Goal: Task Accomplishment & Management: Use online tool/utility

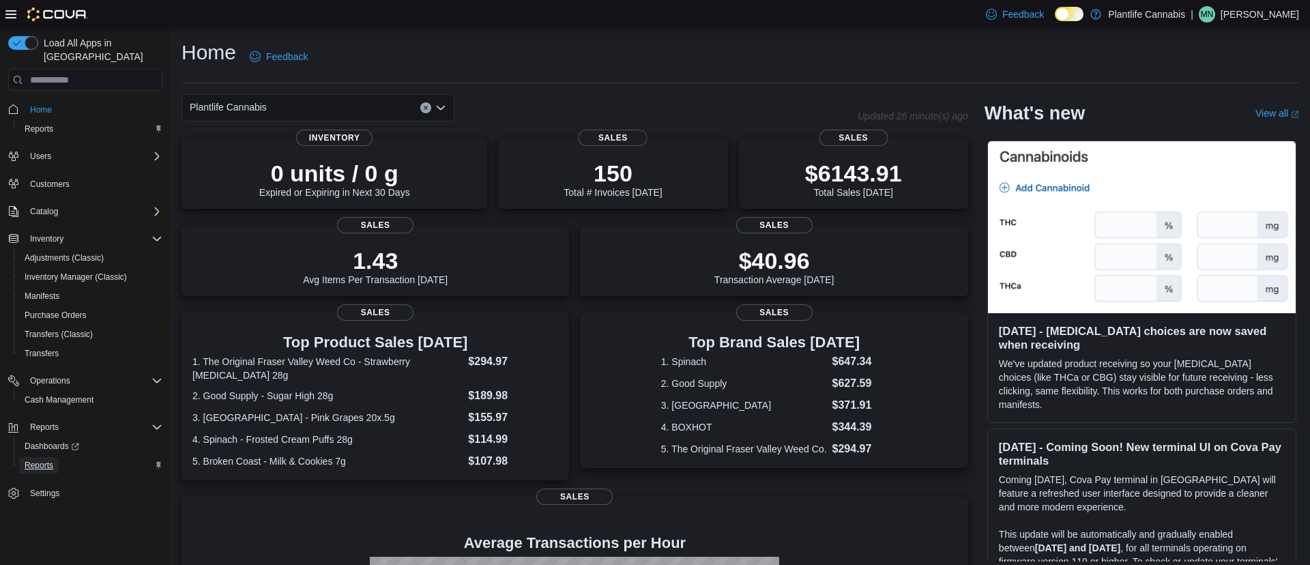
click at [40, 460] on span "Reports" at bounding box center [39, 465] width 29 height 11
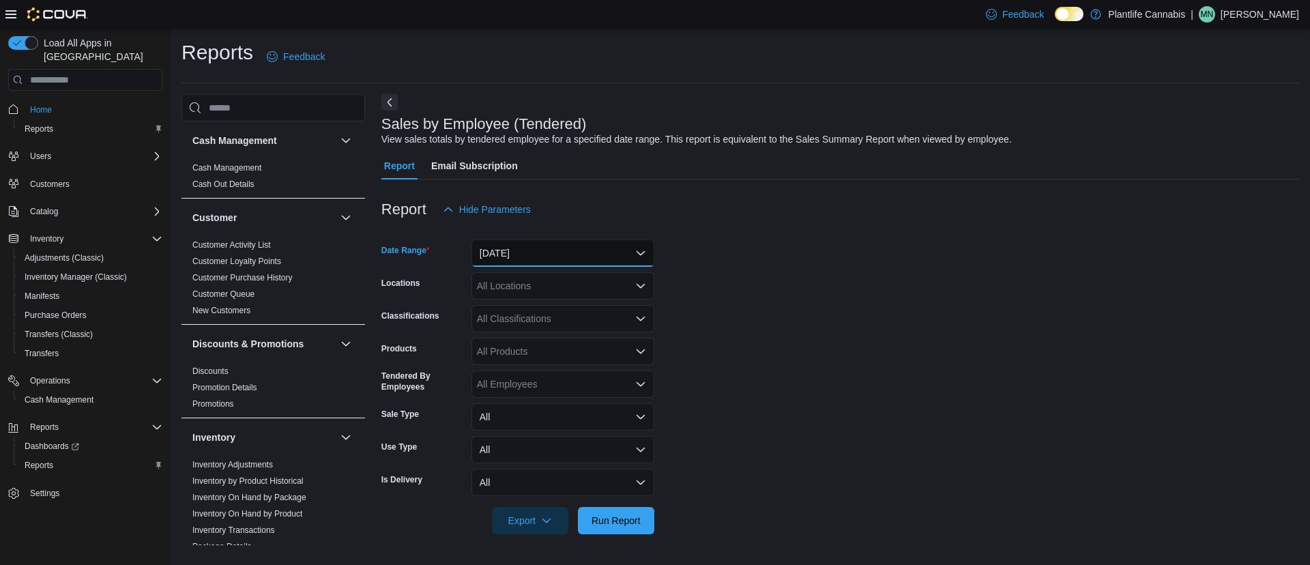
click at [504, 252] on button "[DATE]" at bounding box center [562, 252] width 183 height 27
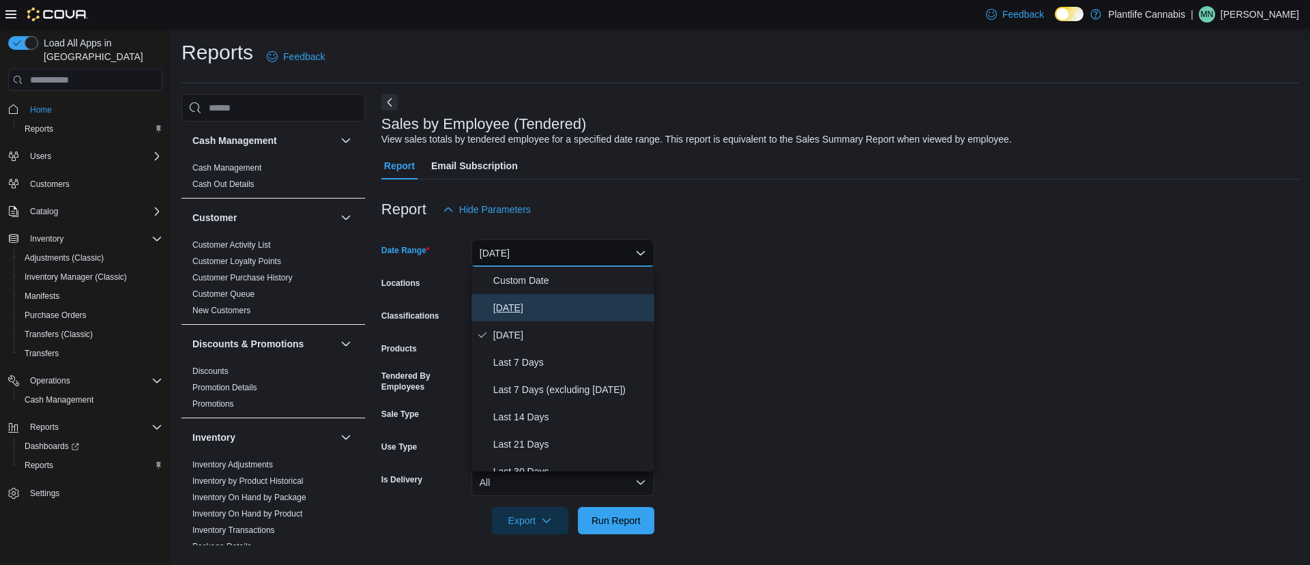
click at [520, 307] on span "[DATE]" at bounding box center [571, 307] width 156 height 16
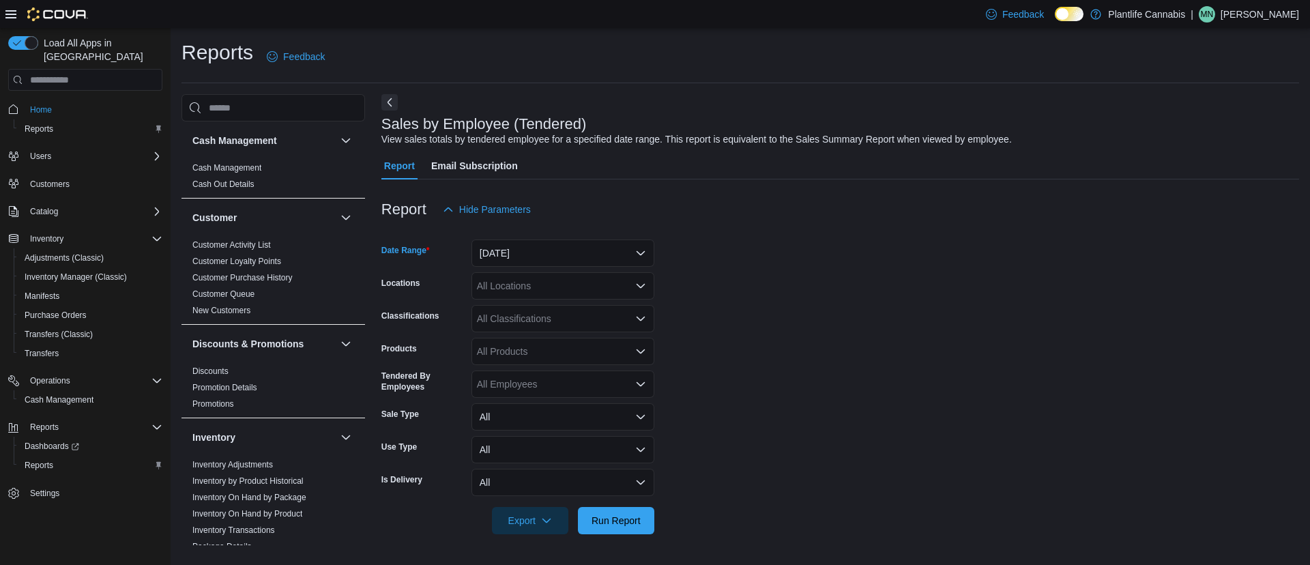
click at [503, 271] on form "Date Range [DATE] Locations All Locations Classifications All Classifications P…" at bounding box center [839, 378] width 917 height 311
click at [504, 282] on div "All Locations" at bounding box center [562, 285] width 183 height 27
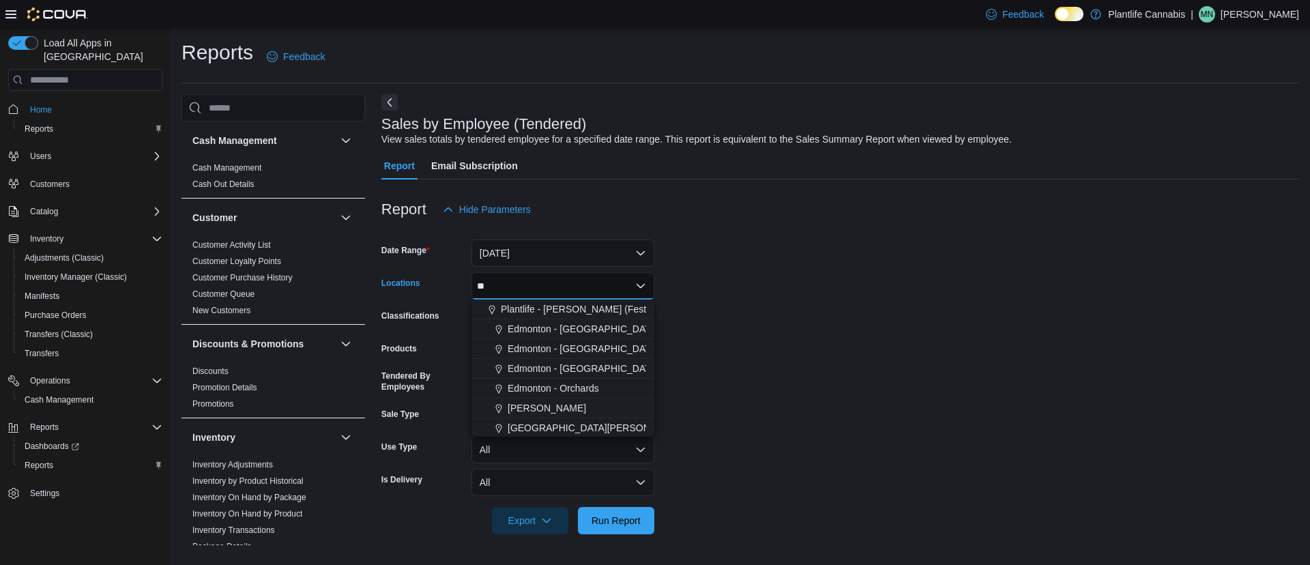
type input "***"
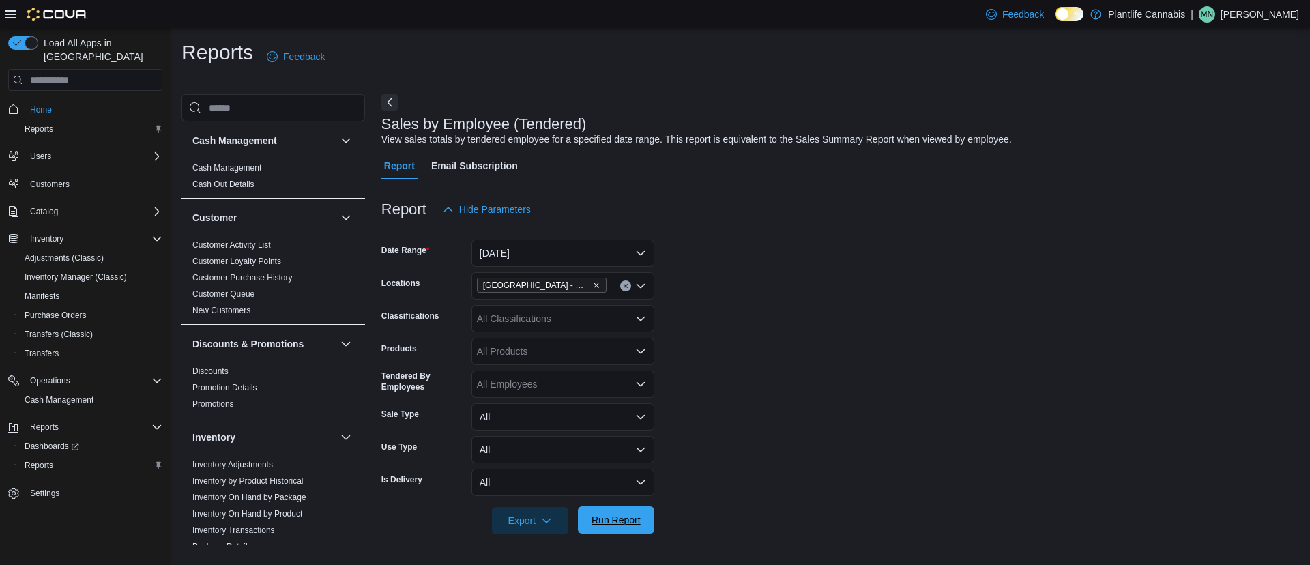
click at [620, 520] on span "Run Report" at bounding box center [615, 520] width 49 height 14
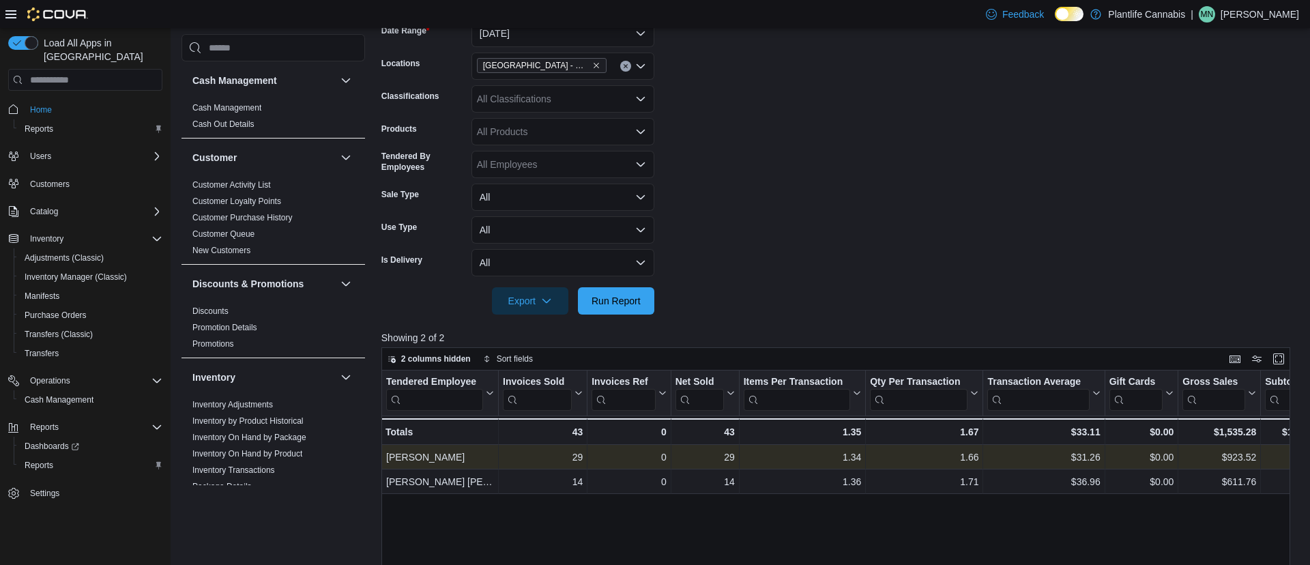
scroll to position [0, 53]
